Goal: Task Accomplishment & Management: Use online tool/utility

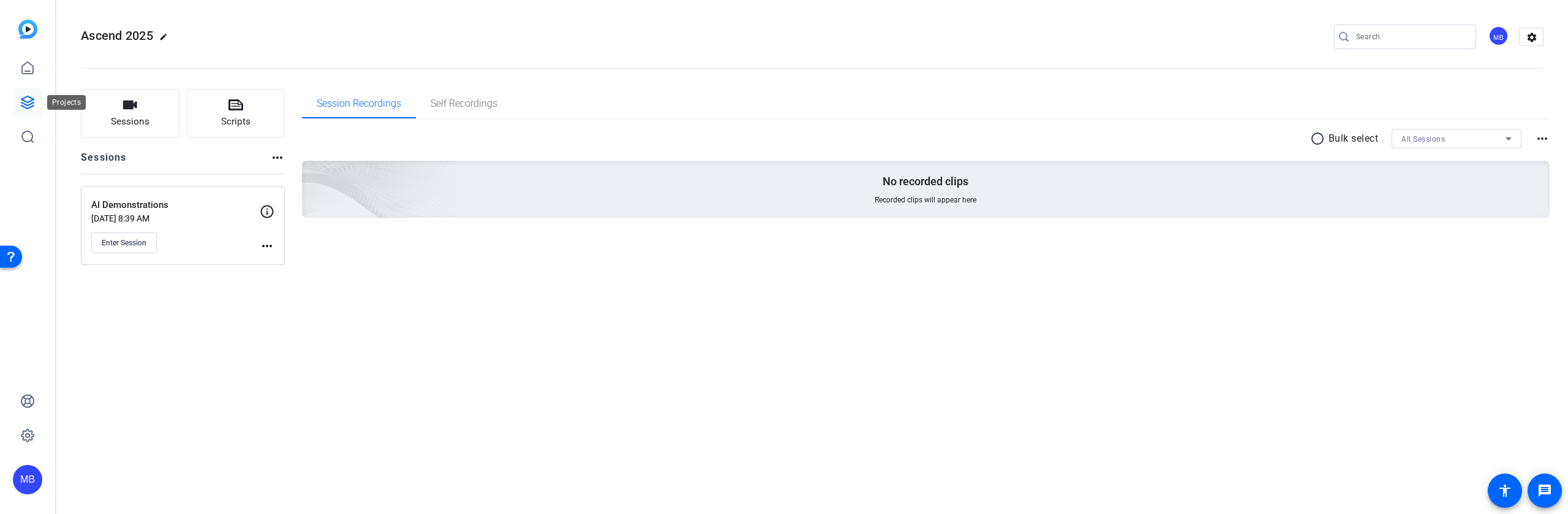
click at [31, 101] on icon at bounding box center [27, 102] width 15 height 15
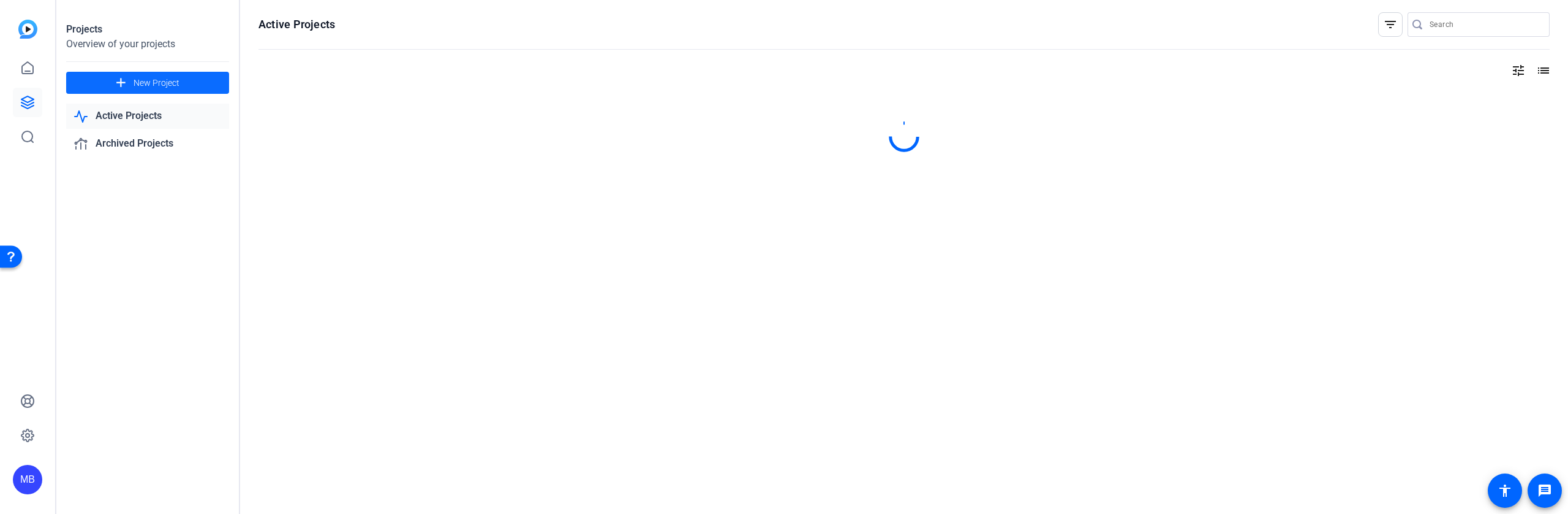
click at [176, 88] on span "New Project" at bounding box center [156, 83] width 46 height 13
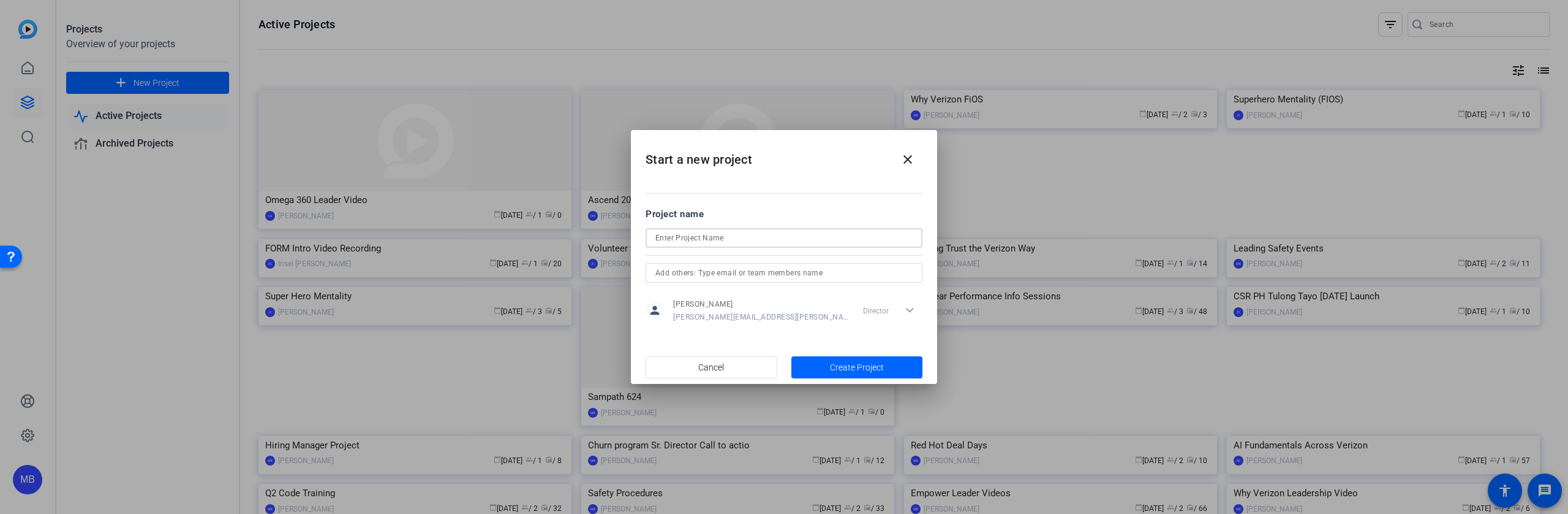
click at [718, 243] on input at bounding box center [784, 238] width 257 height 15
type input "Year End Performance Sessions"
click at [856, 363] on span "Create Project" at bounding box center [857, 367] width 54 height 13
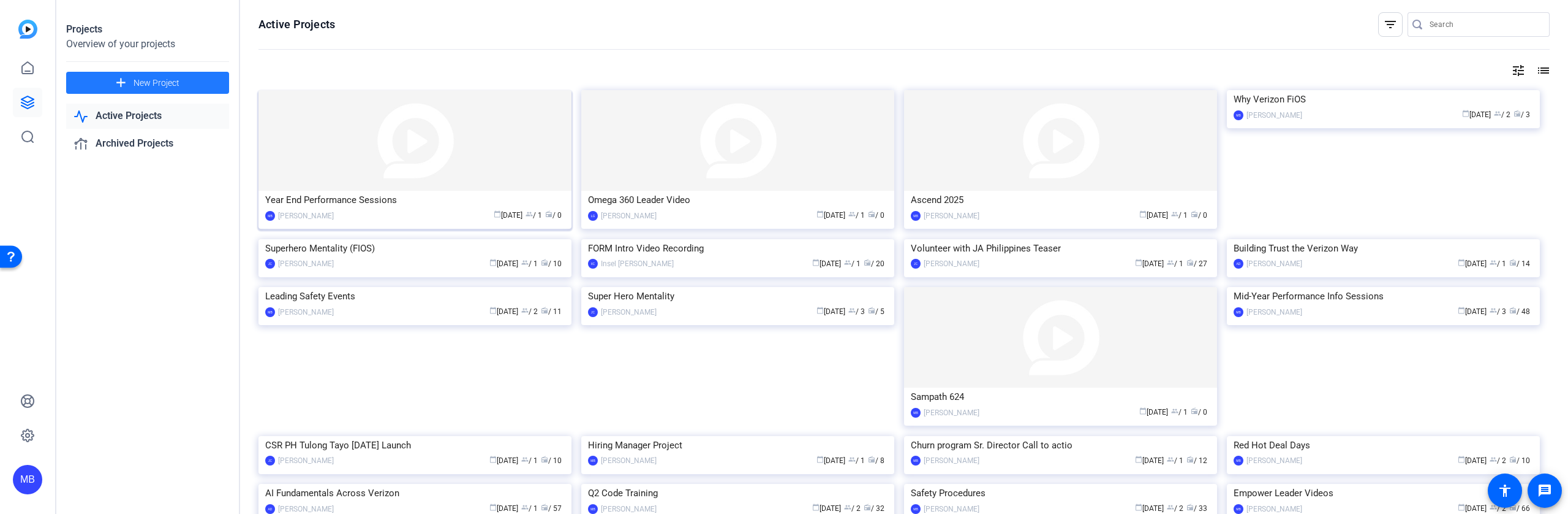
click at [404, 205] on div "Year End Performance Sessions" at bounding box center [414, 200] width 300 height 18
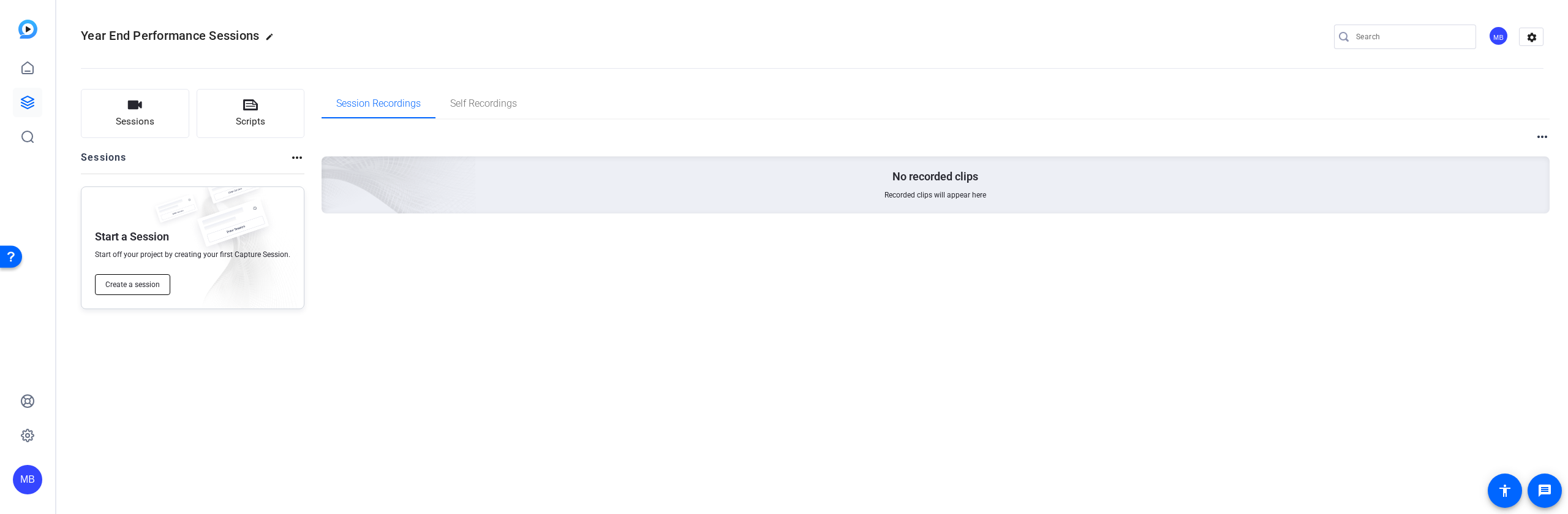
click at [125, 289] on span "Create a session" at bounding box center [132, 284] width 54 height 10
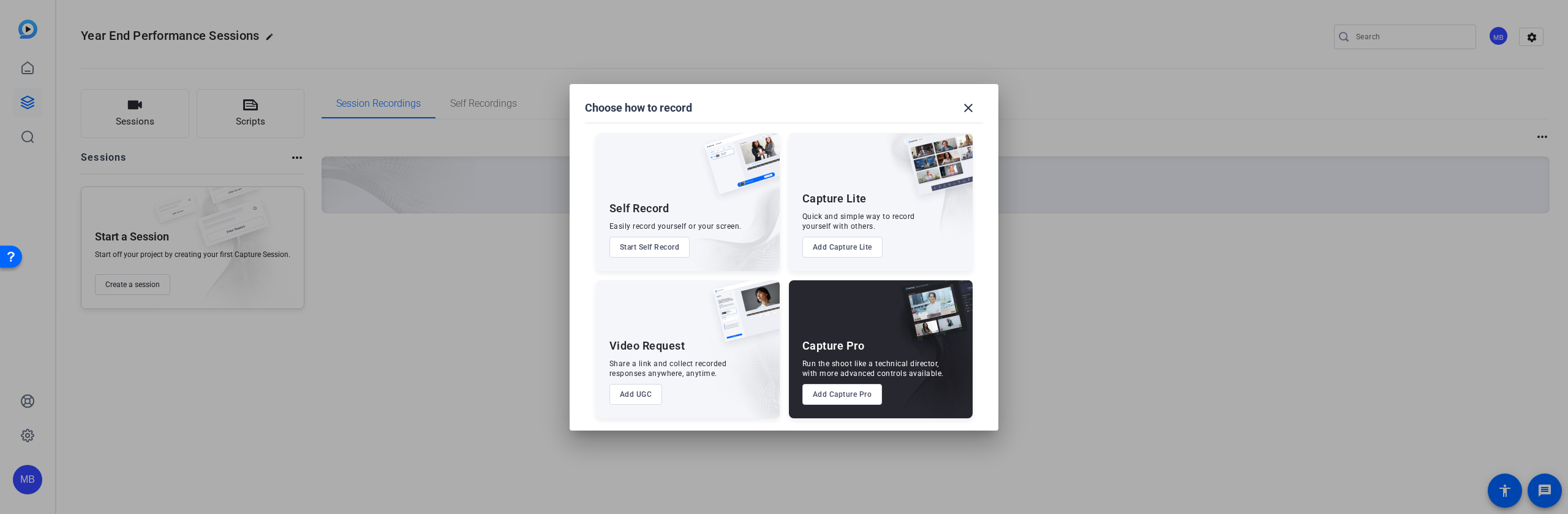
click at [844, 391] on button "Add Capture Pro" at bounding box center [843, 394] width 80 height 21
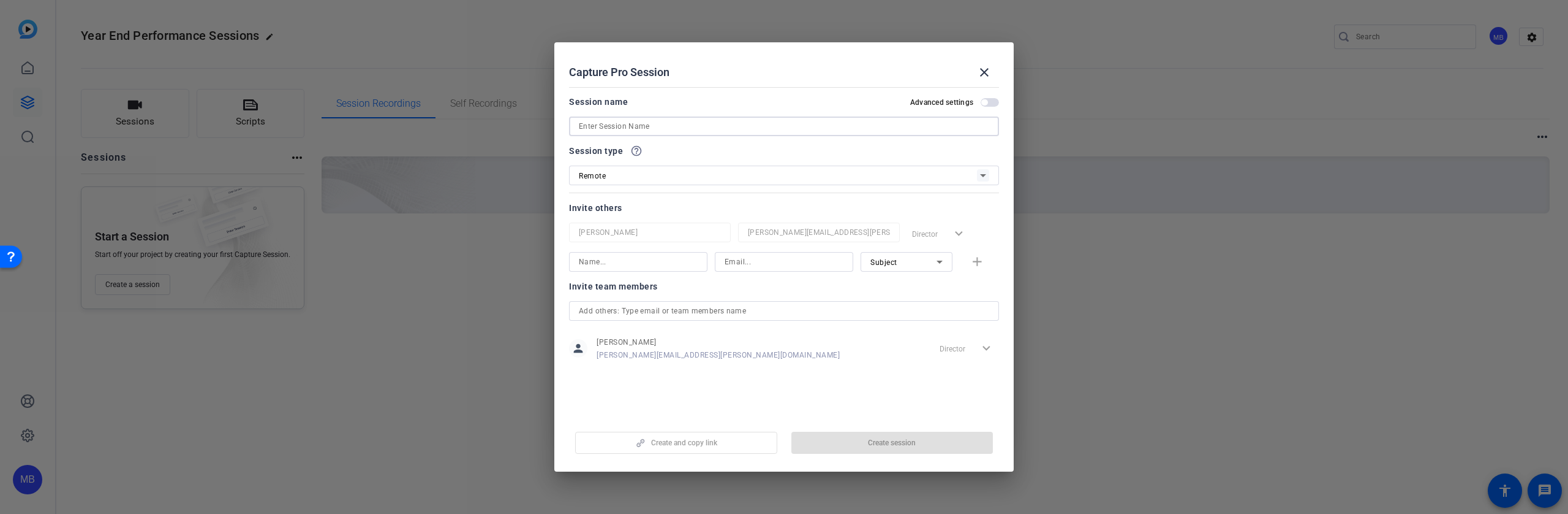
click at [654, 119] on input at bounding box center [784, 126] width 410 height 15
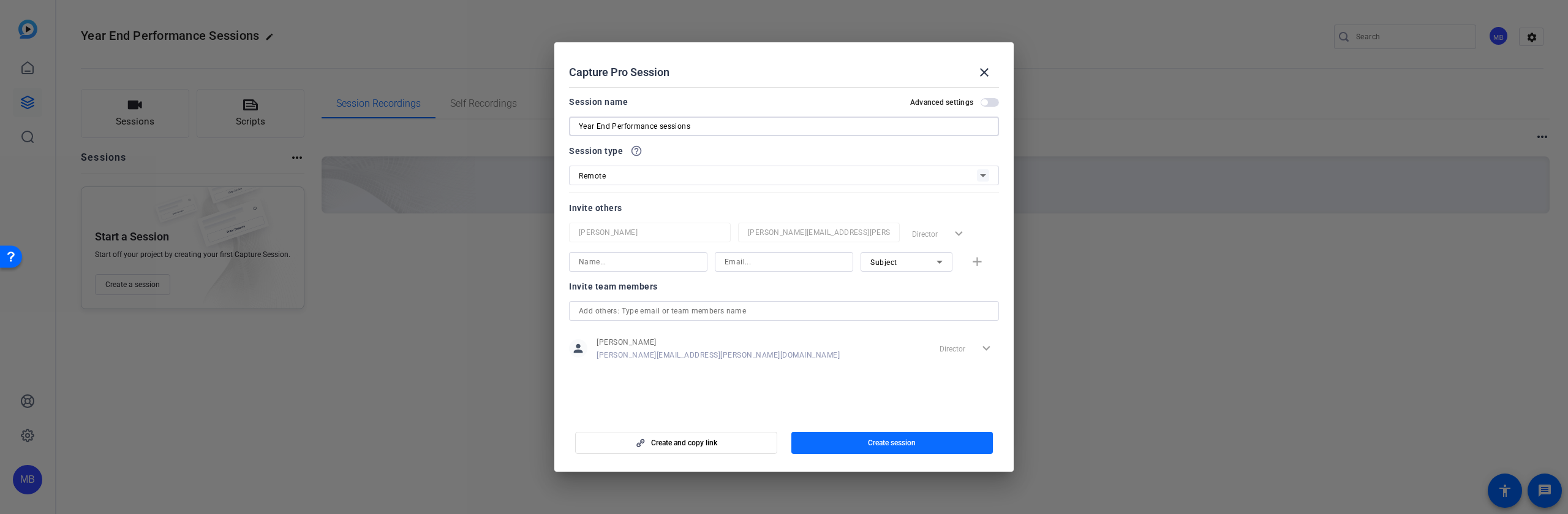
type input "Year End Performance sessions"
click at [914, 442] on span "Create session" at bounding box center [891, 442] width 47 height 10
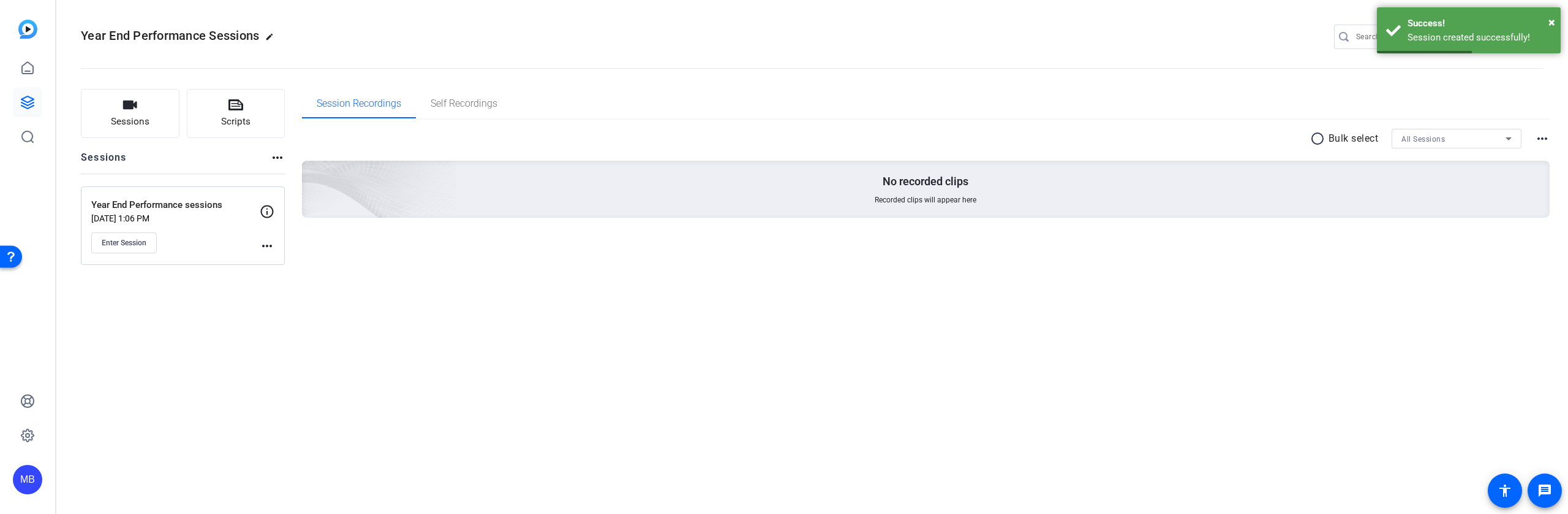
click at [269, 244] on mat-icon "more_horiz" at bounding box center [267, 245] width 15 height 15
click at [300, 265] on span "Edit Session" at bounding box center [297, 263] width 56 height 15
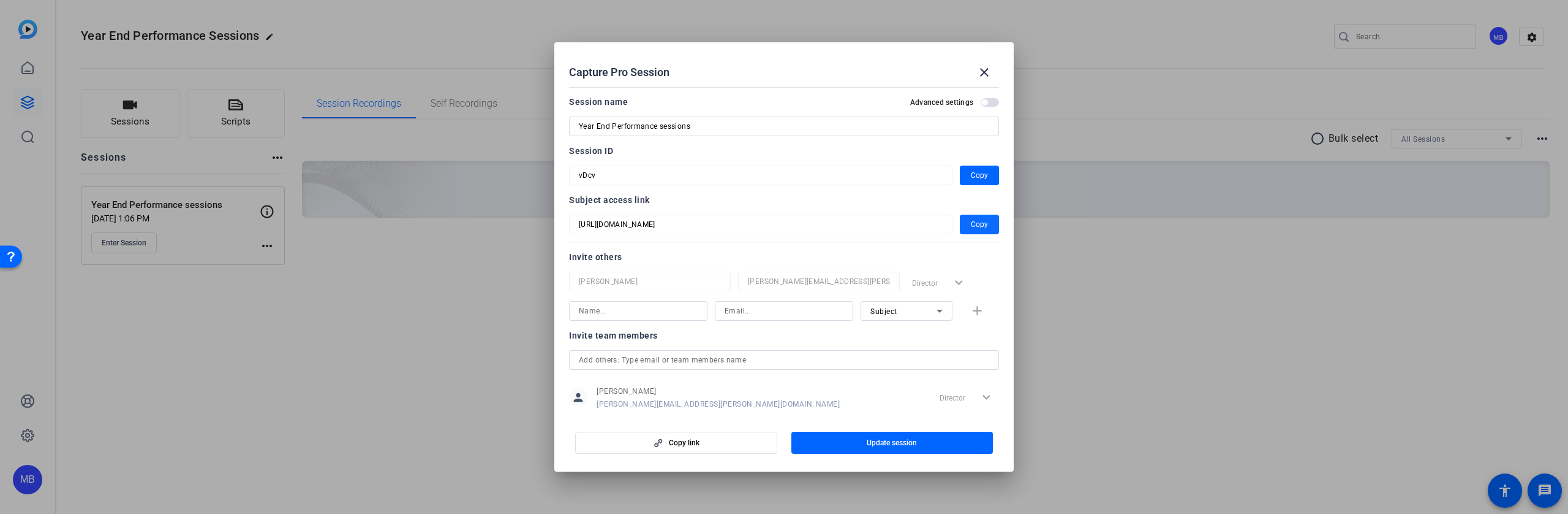
click at [973, 222] on span "Copy" at bounding box center [980, 224] width 17 height 15
